Goal: Complete application form

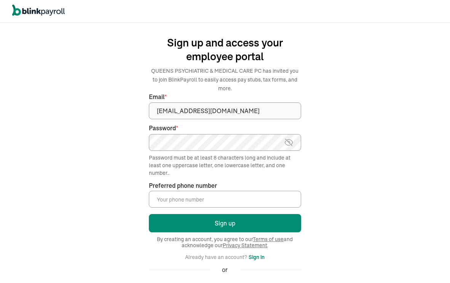
click at [163, 198] on input "Preferred phone number *" at bounding box center [225, 199] width 152 height 17
type input "[PHONE_NUMBER]"
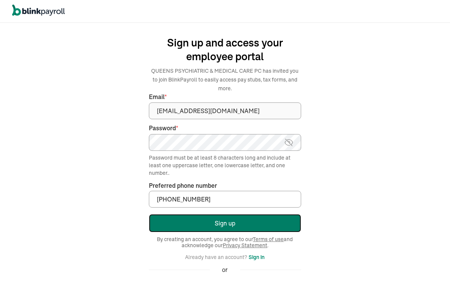
click at [213, 223] on button "Sign up" at bounding box center [225, 223] width 152 height 18
